Goal: Check status: Check status

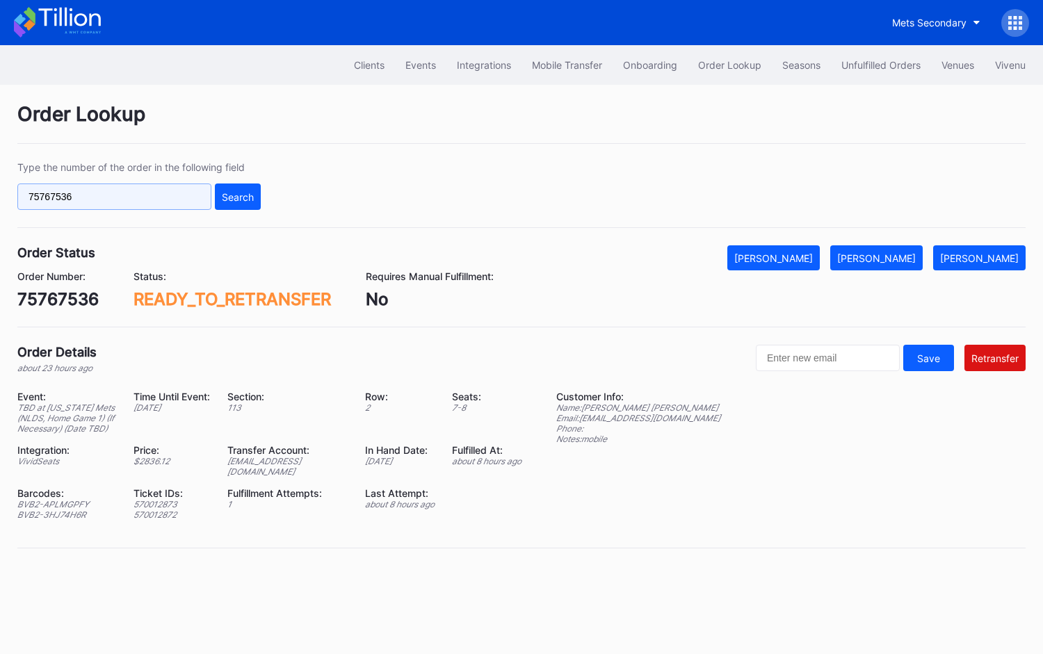
click at [158, 195] on input "75767536" at bounding box center [114, 197] width 194 height 26
paste input "673149399"
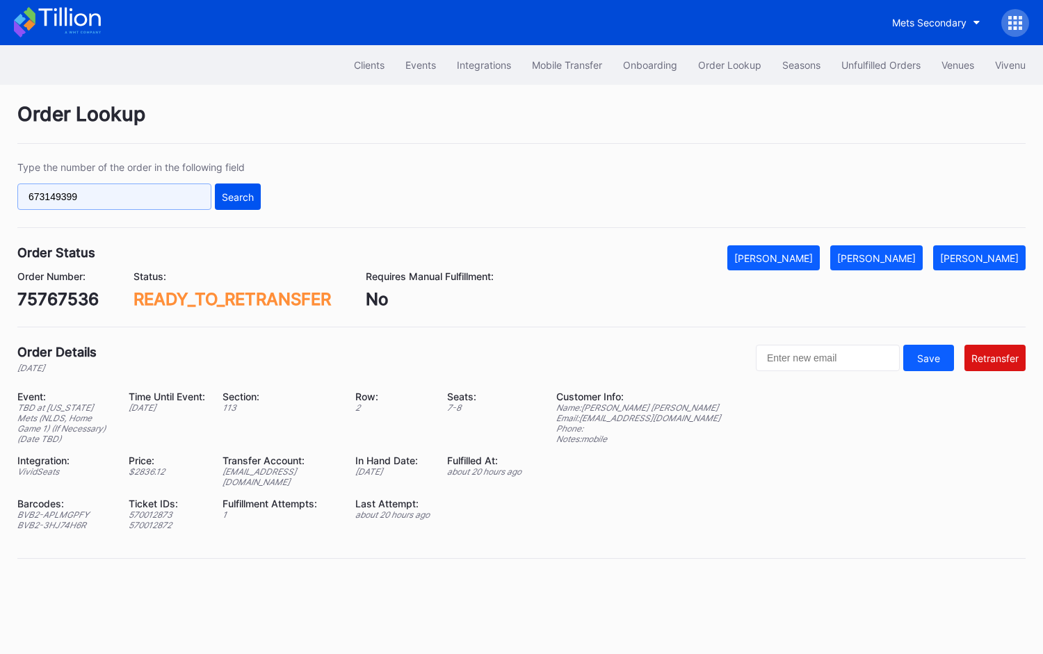
type input "673149399"
click at [239, 191] on div "Search" at bounding box center [238, 197] width 32 height 12
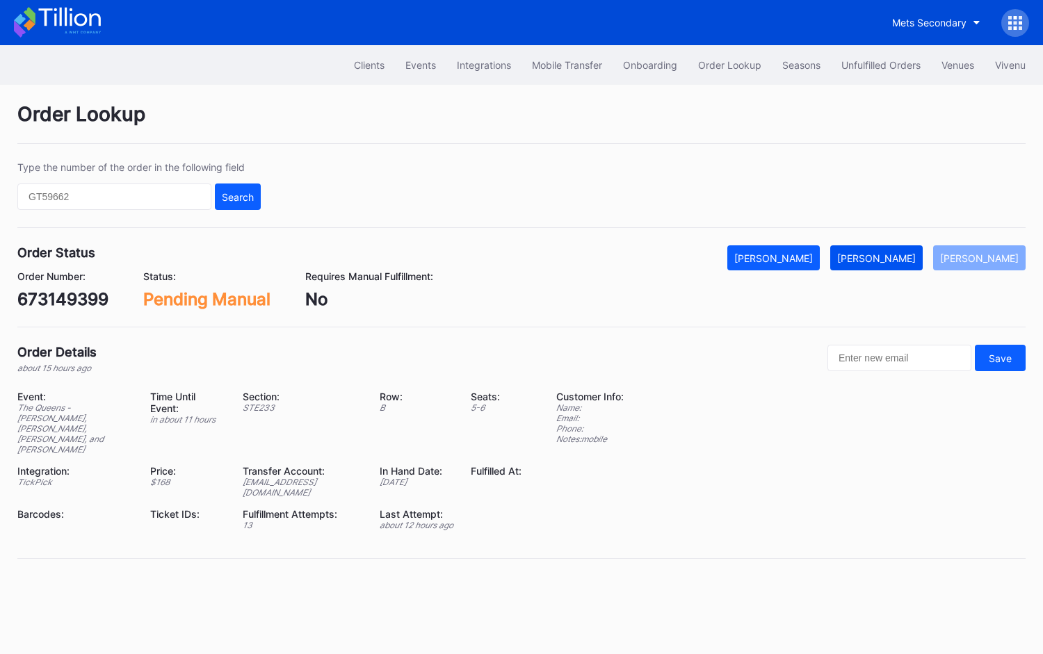
click at [898, 259] on div "Mark Fulfilled" at bounding box center [876, 258] width 79 height 12
click at [871, 60] on div "Unfulfilled Orders" at bounding box center [880, 65] width 79 height 12
